Goal: Task Accomplishment & Management: Manage account settings

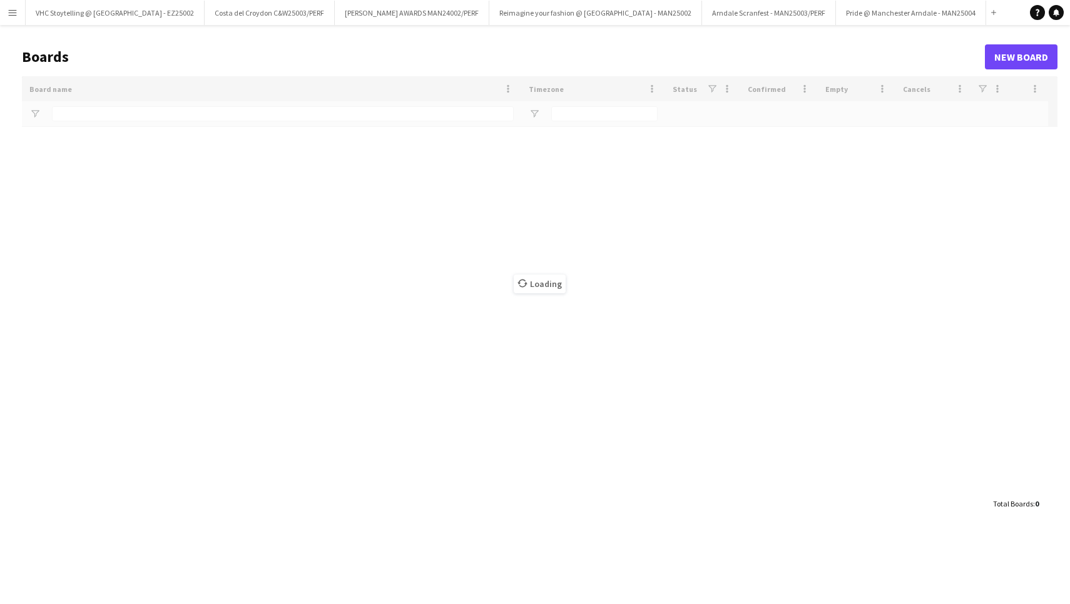
type input "***"
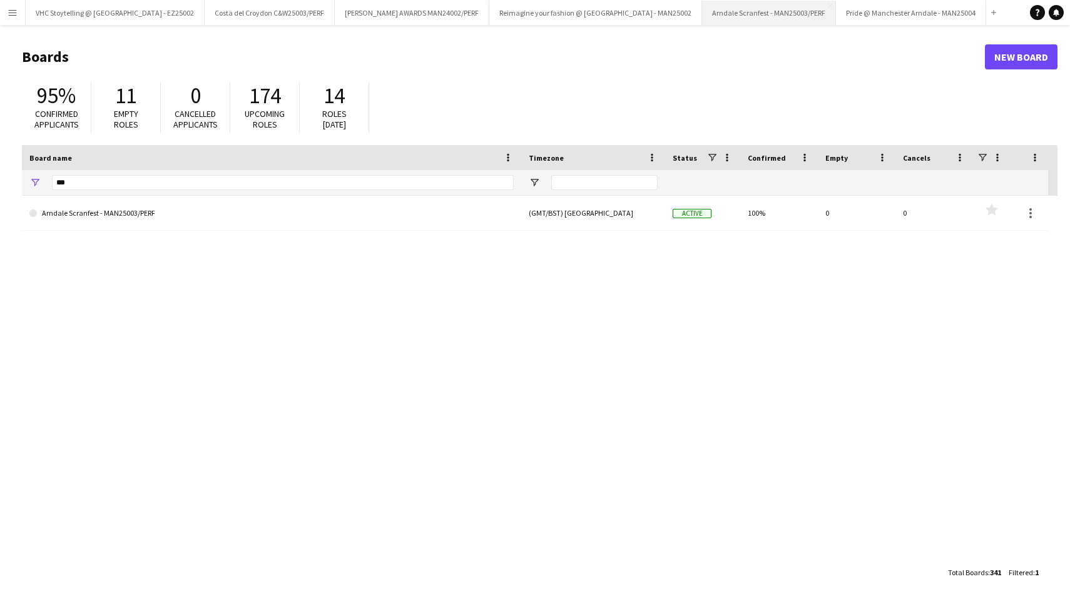
click at [702, 14] on button "Arndale Scranfest - MAN25003/PERF Close" at bounding box center [769, 13] width 134 height 24
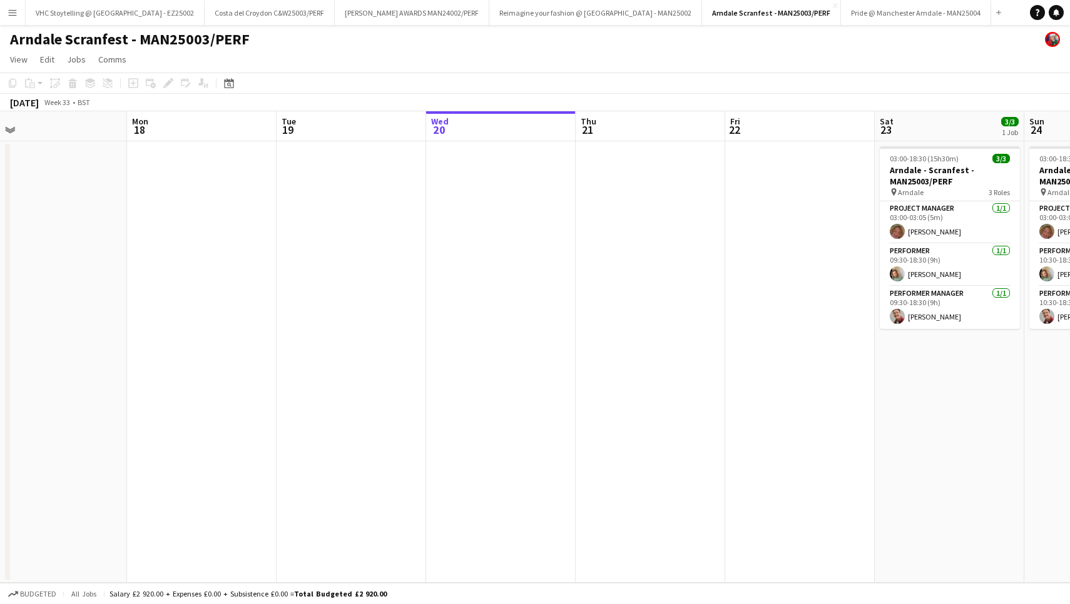
scroll to position [0, 269]
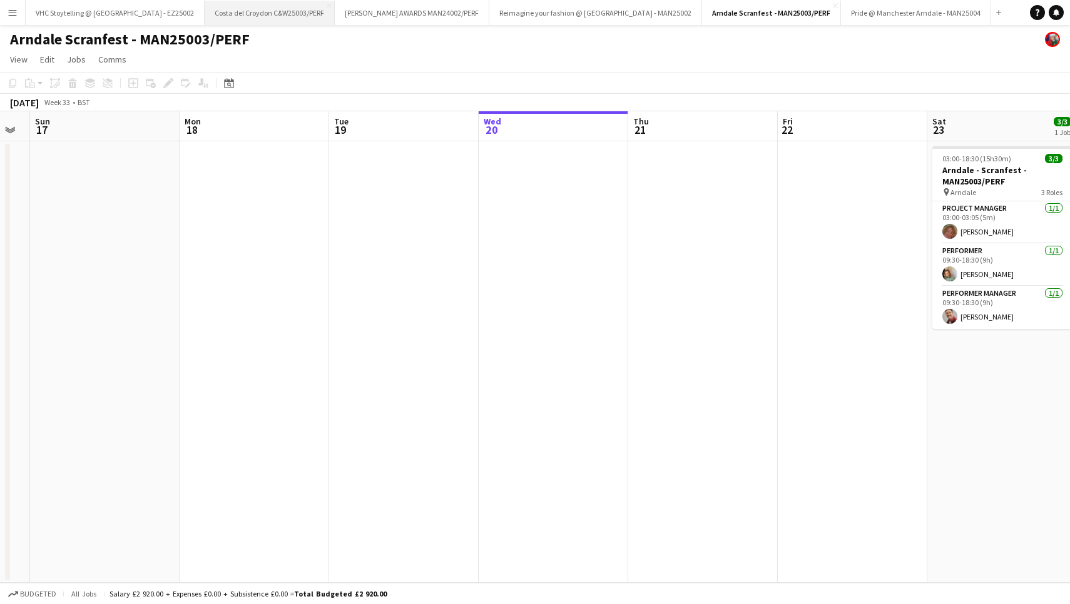
click at [272, 18] on button "Costa del Croydon C&W25003/PERF Close" at bounding box center [270, 13] width 130 height 24
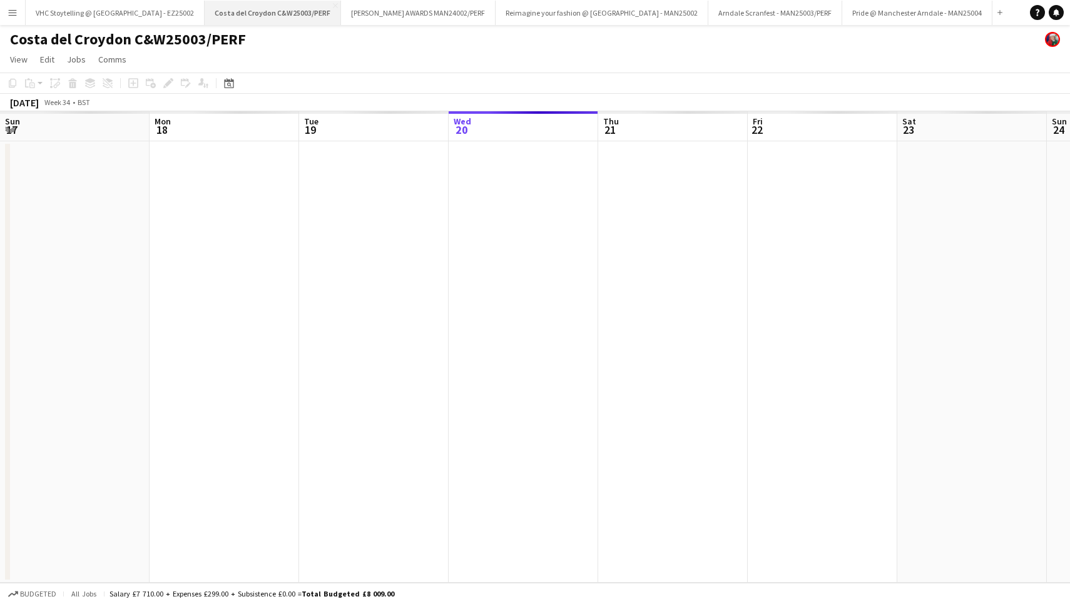
scroll to position [0, 299]
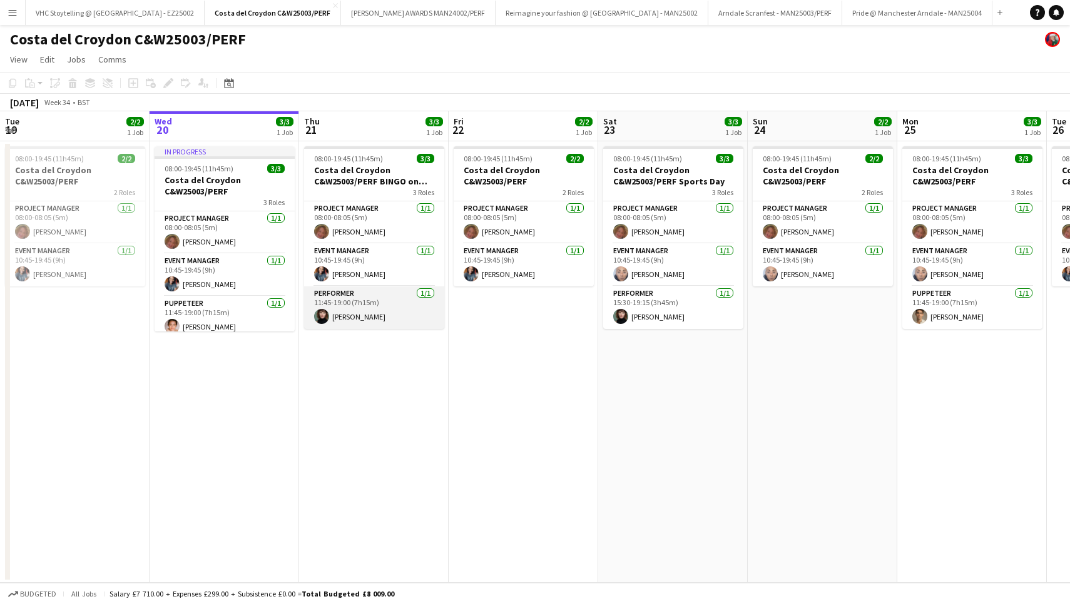
click at [347, 317] on app-card-role "Performer [DATE] 11:45-19:00 (7h15m) [PERSON_NAME]" at bounding box center [374, 307] width 140 height 43
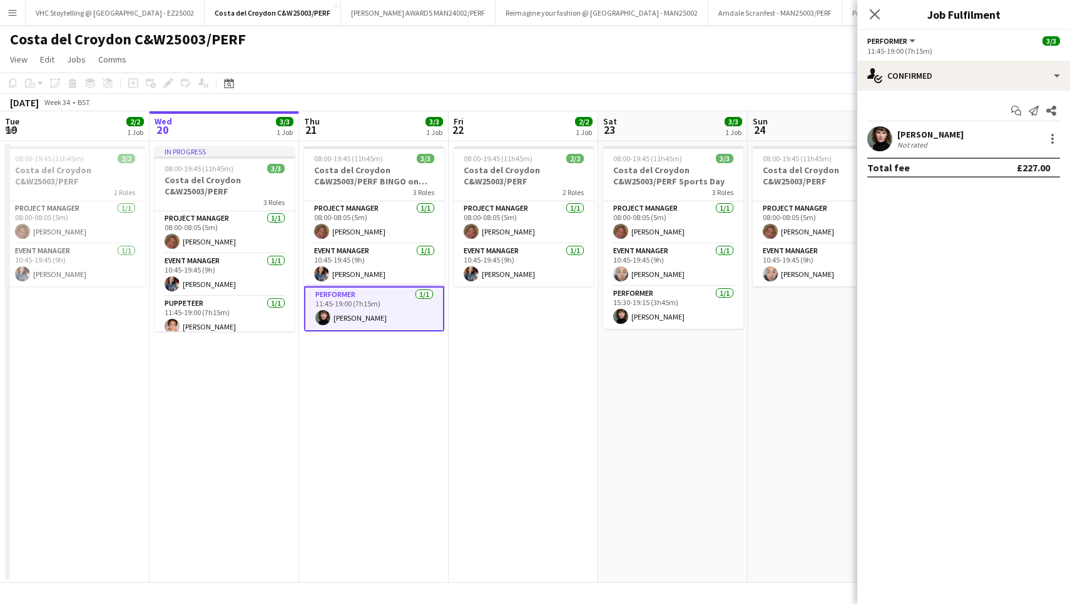
click at [923, 136] on div "[PERSON_NAME]" at bounding box center [930, 134] width 66 height 11
click at [871, 14] on icon "Close pop-in" at bounding box center [874, 14] width 12 height 12
